Goal: Information Seeking & Learning: Learn about a topic

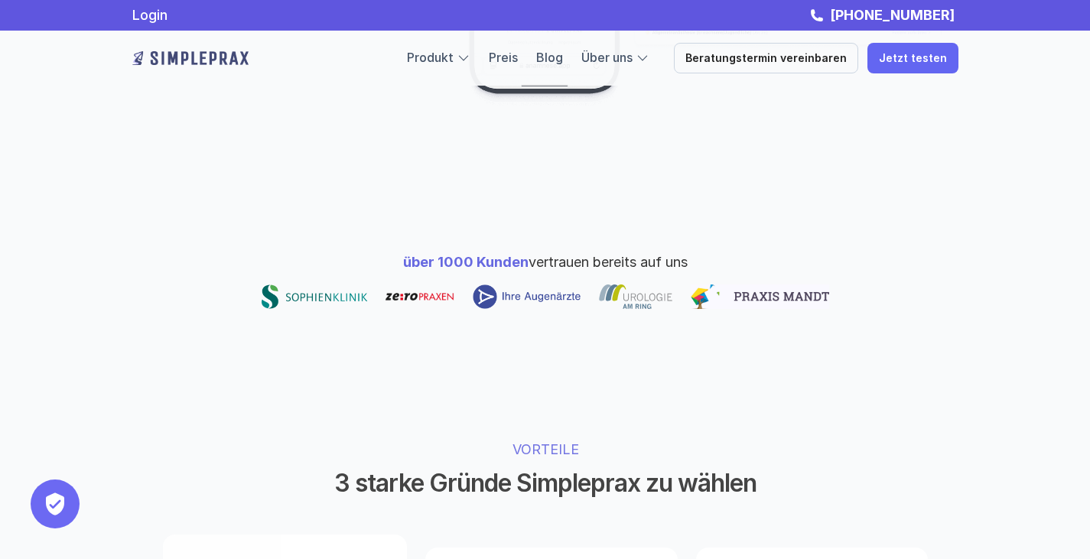
scroll to position [452, 0]
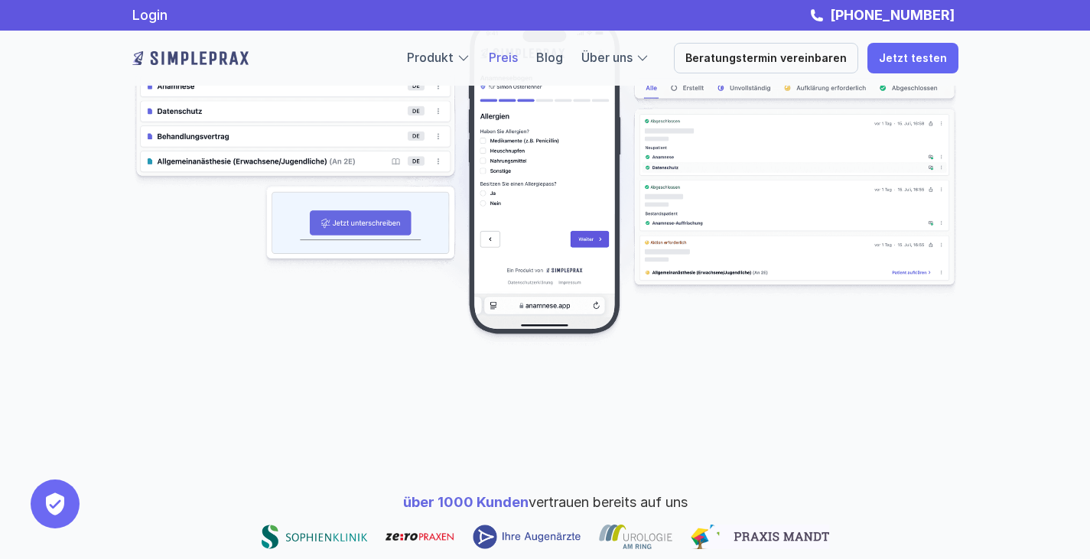
click at [518, 63] on link "Preis" at bounding box center [503, 57] width 29 height 15
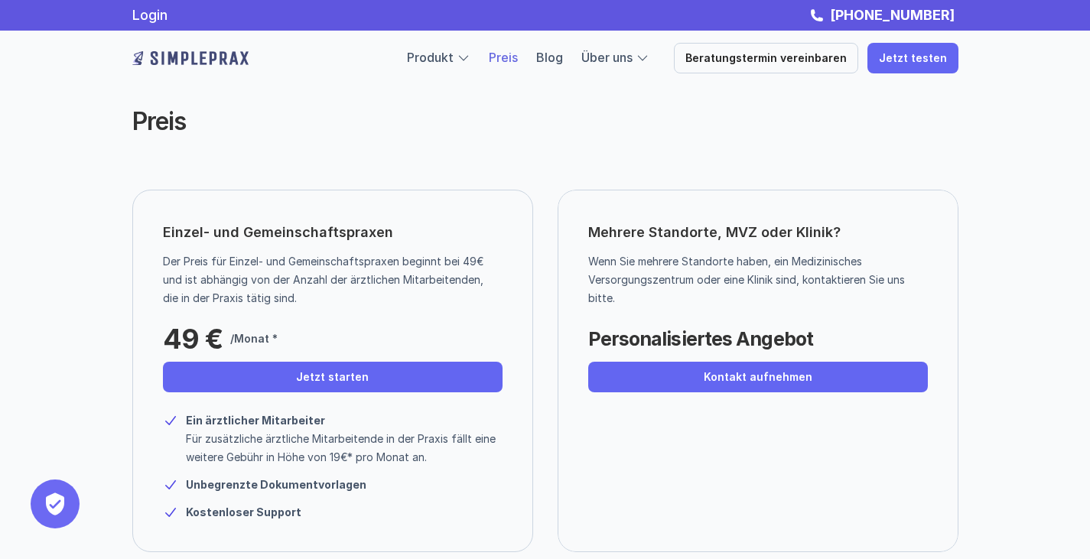
click at [468, 47] on div "Produkt Preis Blog Über uns Beratungstermin vereinbaren Jetzt testen" at bounding box center [682, 58] width 551 height 31
click at [453, 60] on link "Produkt" at bounding box center [430, 57] width 47 height 15
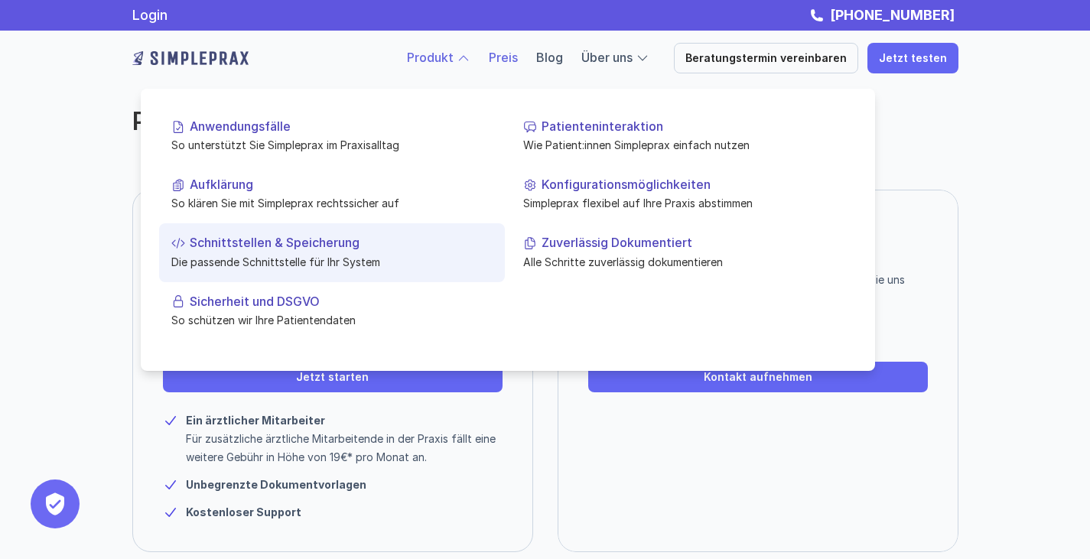
click at [278, 256] on p "Die passende Schnittstelle für Ihr System" at bounding box center [331, 261] width 321 height 16
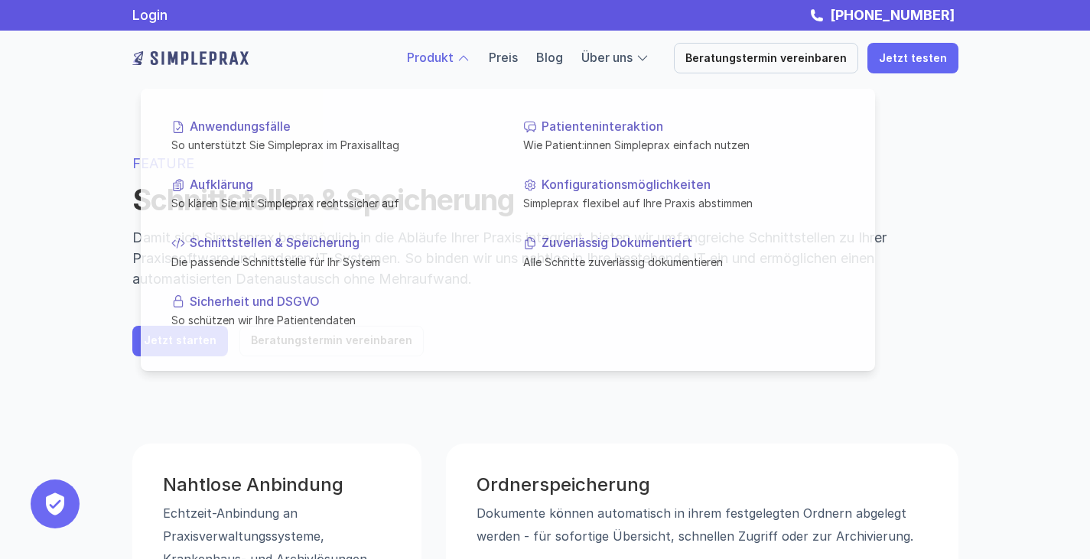
click at [453, 49] on p "Produkt" at bounding box center [430, 58] width 47 height 20
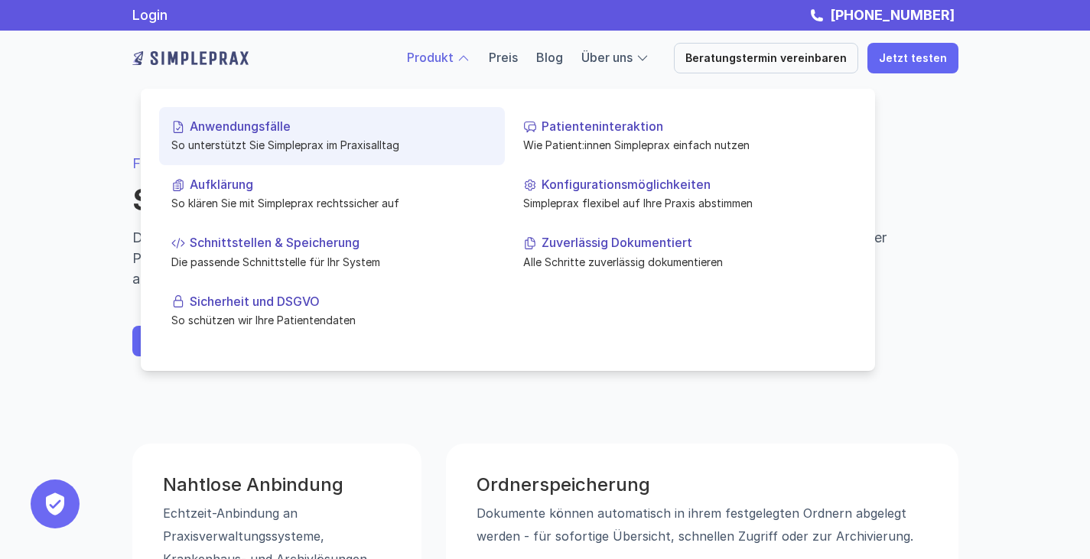
click at [264, 123] on p "Anwendungsfälle" at bounding box center [341, 126] width 303 height 15
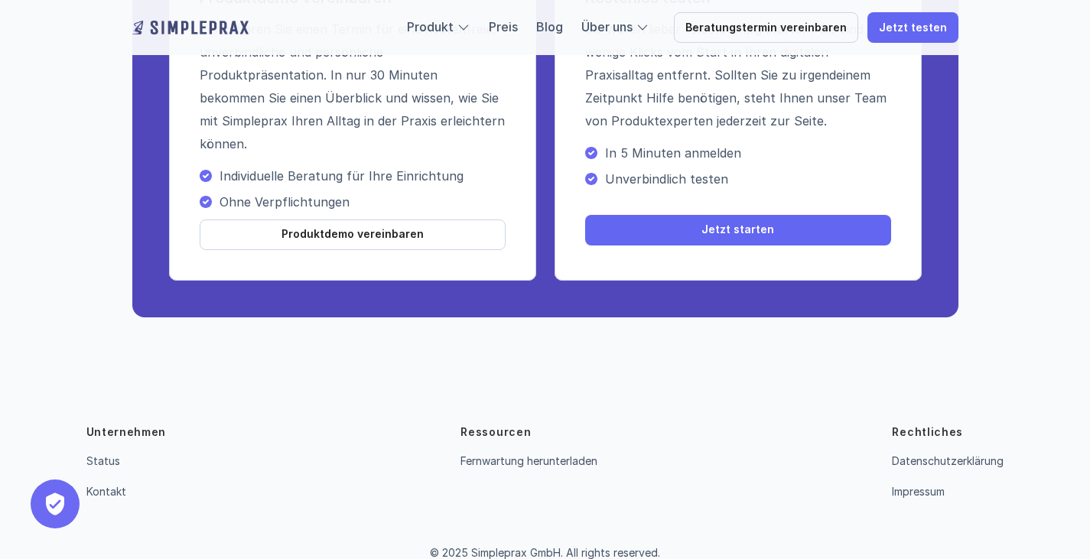
scroll to position [2567, 0]
